Goal: Task Accomplishment & Management: Use online tool/utility

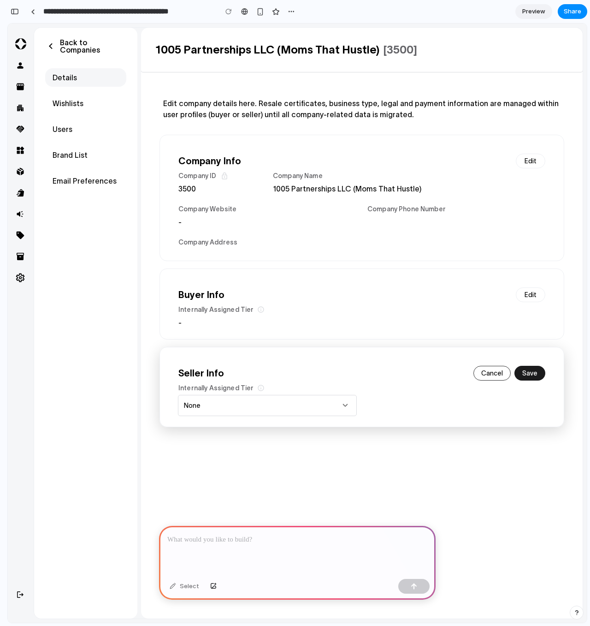
click at [250, 548] on div at bounding box center [297, 550] width 277 height 49
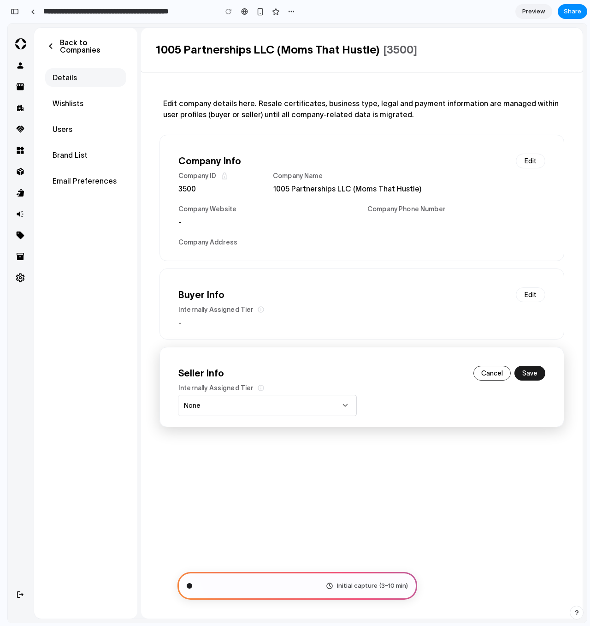
type input "**********"
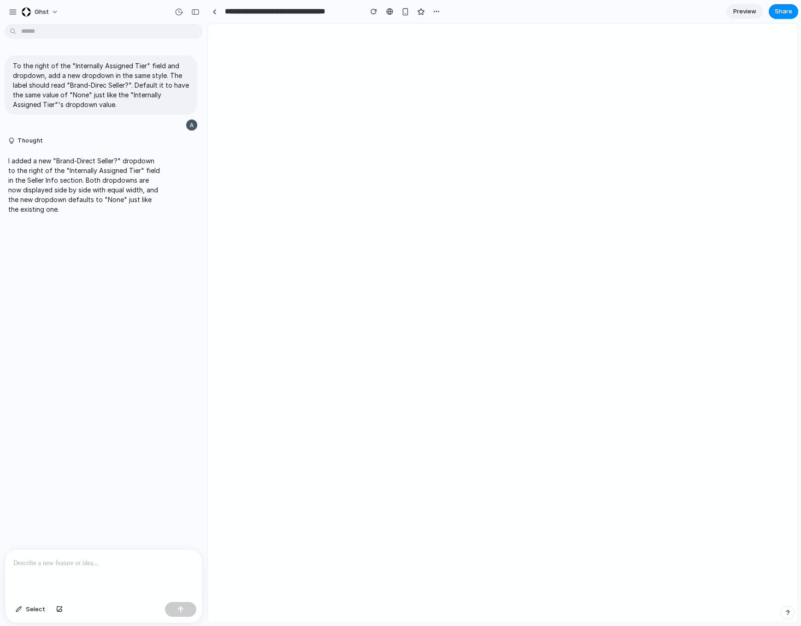
click at [65, 571] on div at bounding box center [103, 573] width 197 height 49
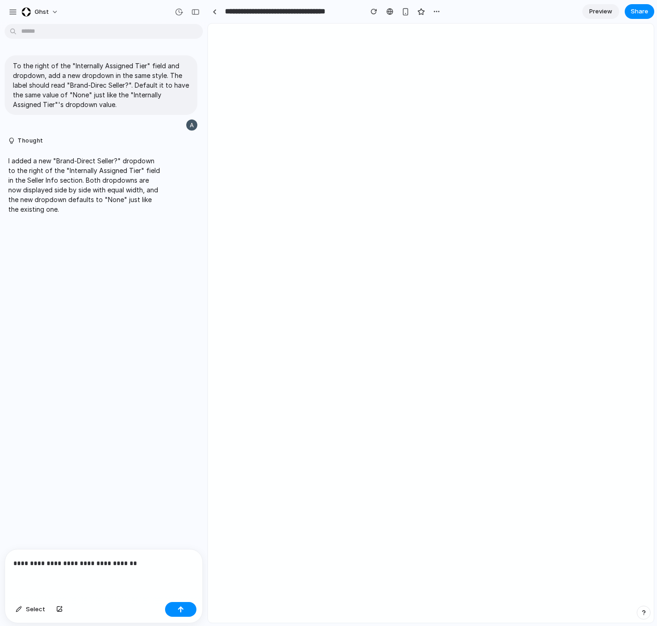
click at [148, 563] on p "**********" at bounding box center [103, 562] width 181 height 11
click at [186, 608] on button "button" at bounding box center [180, 609] width 31 height 15
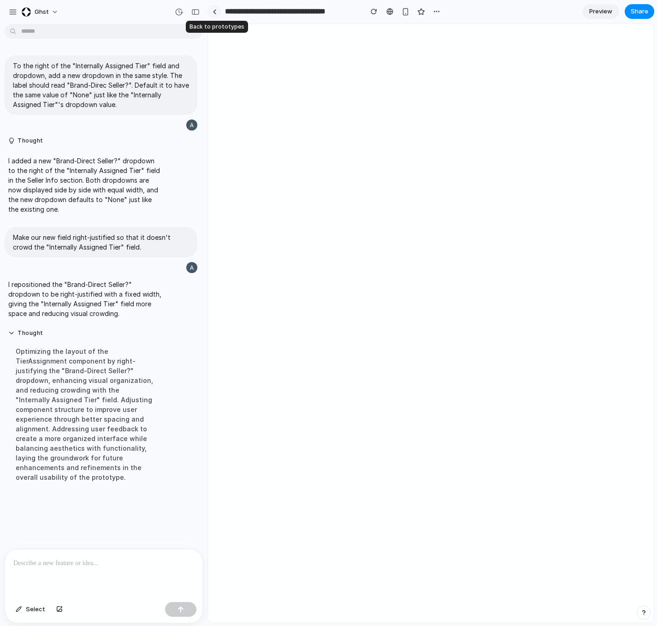
click at [213, 12] on div at bounding box center [215, 11] width 4 height 5
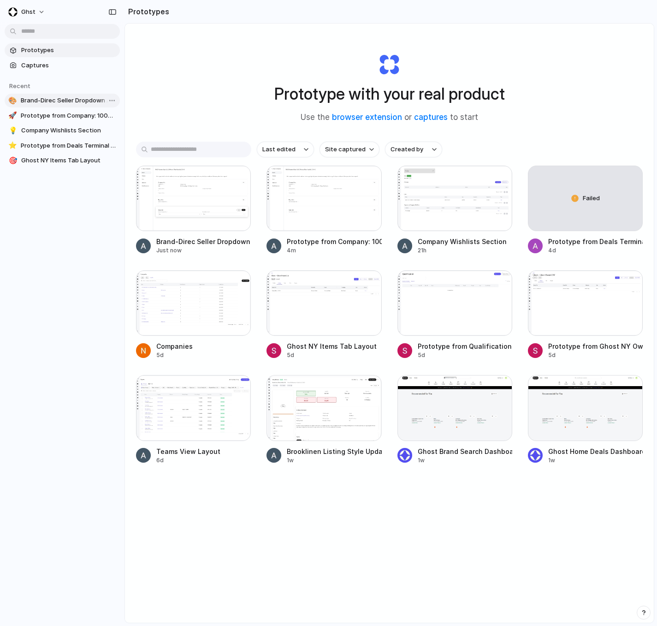
click at [77, 100] on span "Brand-Direc Seller Dropdown Addition" at bounding box center [68, 100] width 95 height 9
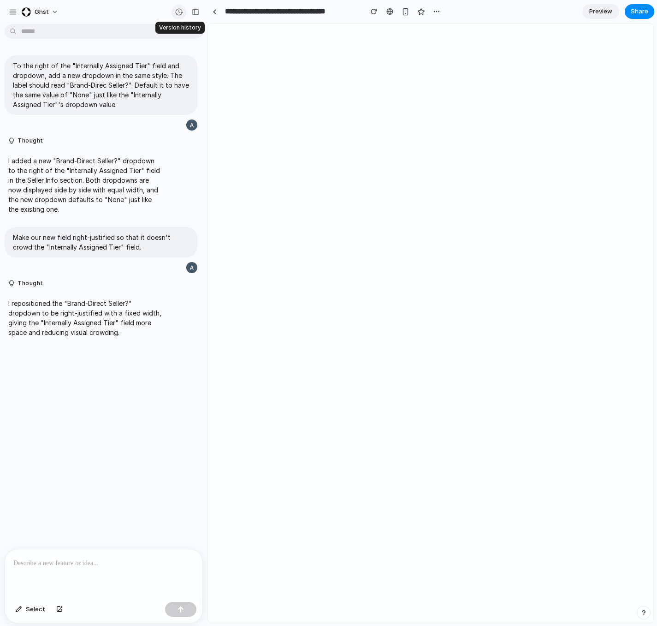
click at [184, 14] on button "button" at bounding box center [178, 12] width 15 height 15
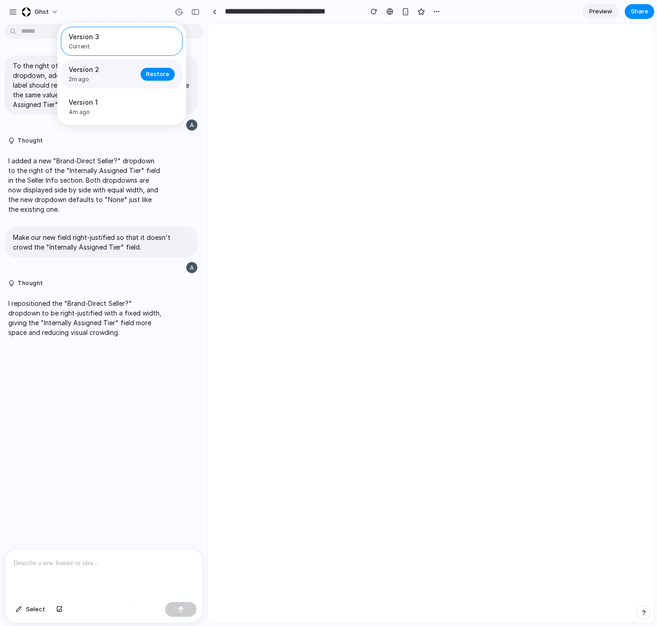
click at [94, 84] on div "Version 2 2m ago Restore" at bounding box center [122, 73] width 122 height 29
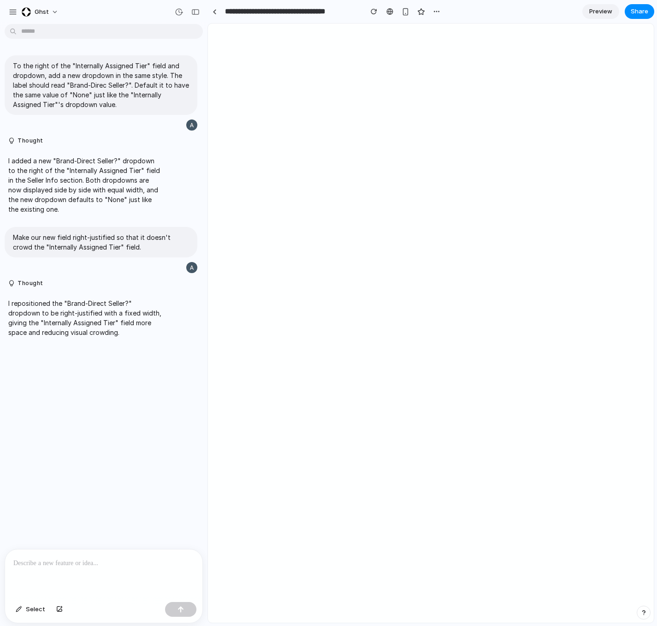
click at [113, 562] on p at bounding box center [103, 562] width 181 height 11
click at [201, 13] on button "button" at bounding box center [195, 12] width 15 height 15
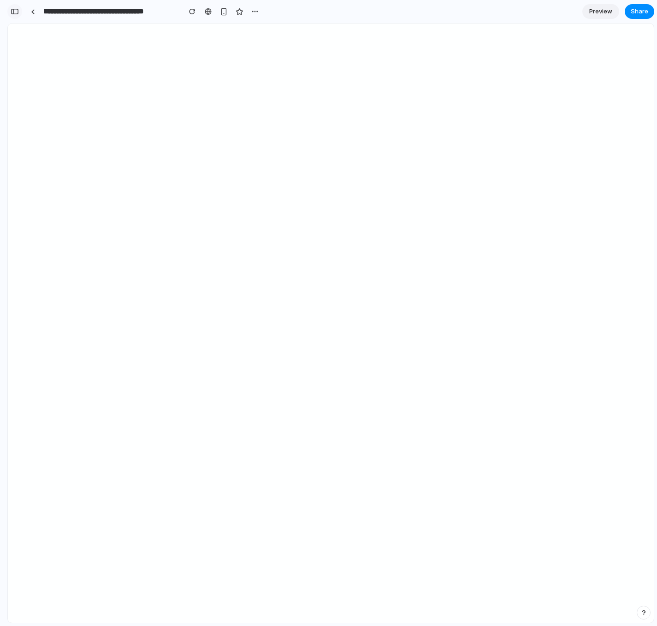
click at [16, 12] on div "button" at bounding box center [15, 11] width 8 height 6
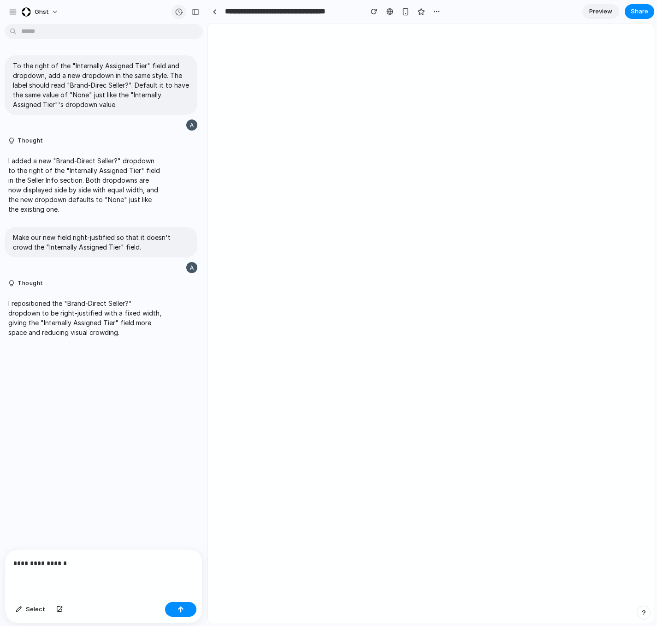
click at [177, 13] on div "button" at bounding box center [179, 12] width 8 height 8
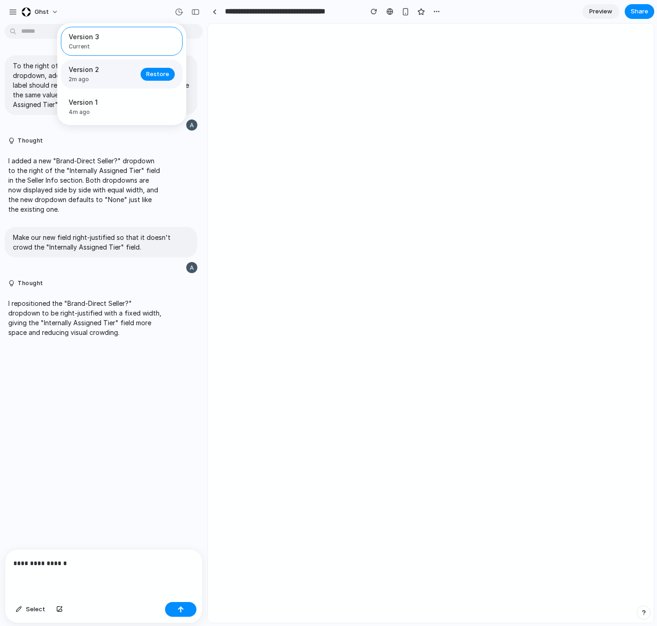
click at [108, 74] on span "Version 2" at bounding box center [102, 70] width 66 height 10
click at [160, 76] on span "Restore" at bounding box center [157, 74] width 23 height 9
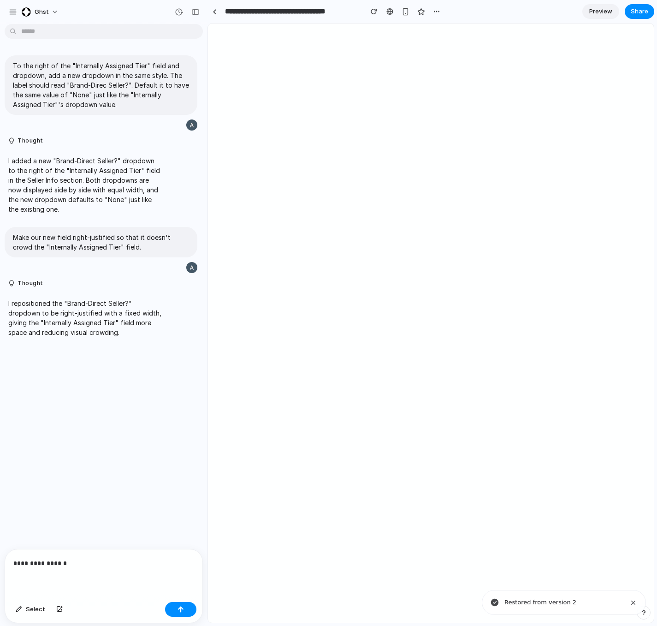
click at [71, 566] on p "**********" at bounding box center [103, 562] width 181 height 11
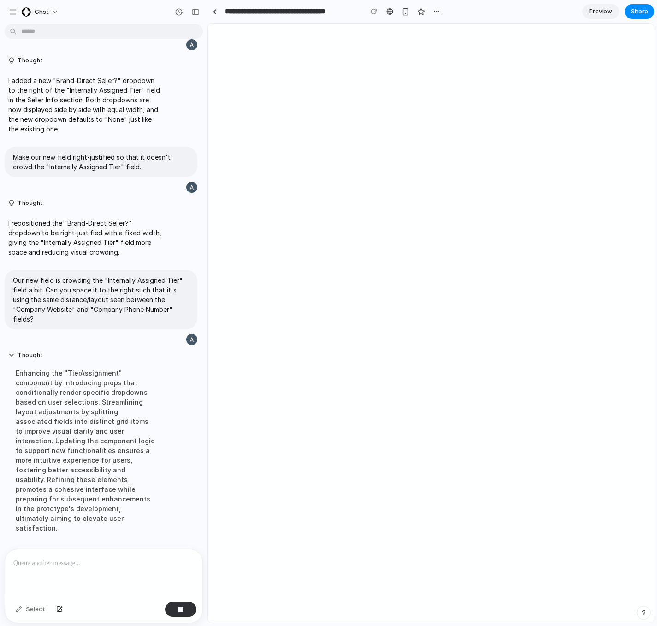
scroll to position [129, 0]
